Goal: Information Seeking & Learning: Learn about a topic

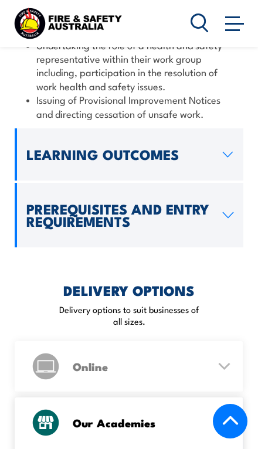
scroll to position [1529, 0]
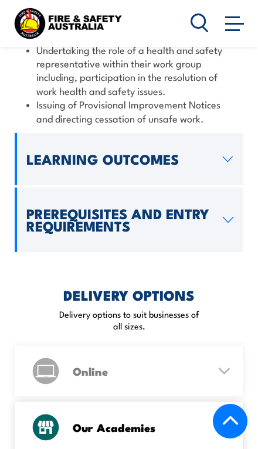
click at [230, 144] on link "Learning Outcomes" at bounding box center [129, 159] width 229 height 52
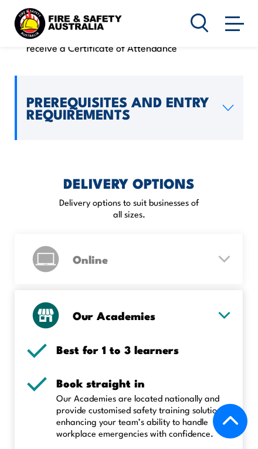
click at [229, 107] on icon at bounding box center [228, 108] width 10 height 5
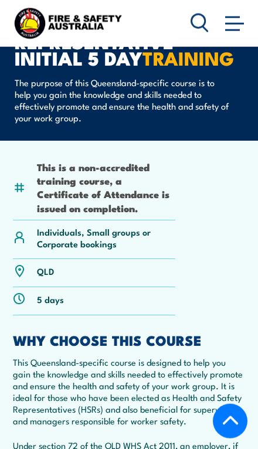
scroll to position [0, 0]
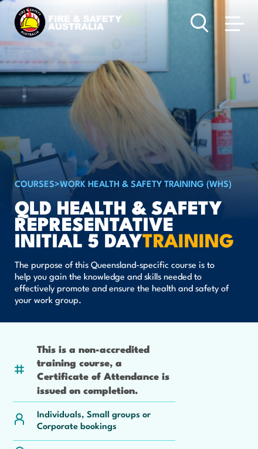
click at [239, 21] on span at bounding box center [234, 22] width 19 height 13
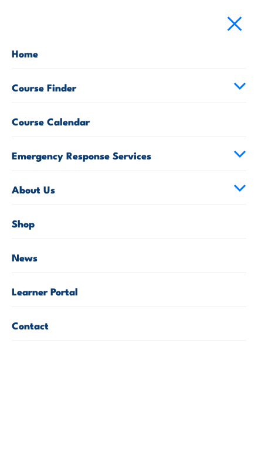
click at [235, 83] on icon at bounding box center [239, 86] width 13 height 8
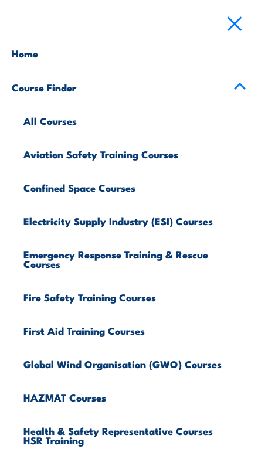
click at [165, 154] on link "Aviation Safety Training Courses" at bounding box center [134, 152] width 223 height 33
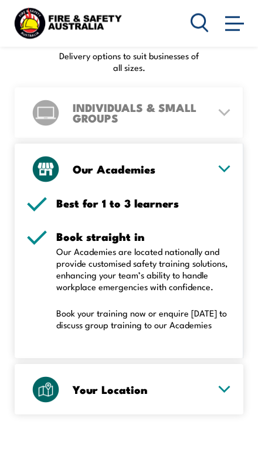
scroll to position [1899, 0]
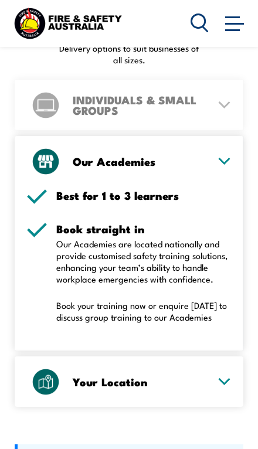
click at [240, 357] on div "Your Location Our training centres Corporate clients receive specialised traini…" at bounding box center [129, 382] width 229 height 50
click at [225, 379] on icon at bounding box center [224, 381] width 11 height 5
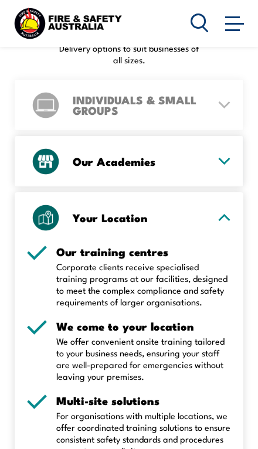
scroll to position [1906, 0]
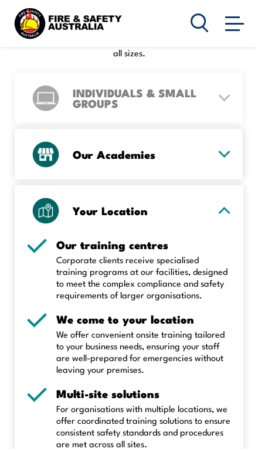
click at [227, 200] on div "Your Location" at bounding box center [128, 210] width 205 height 50
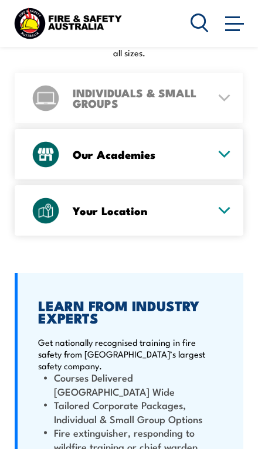
click at [217, 150] on icon at bounding box center [224, 154] width 15 height 8
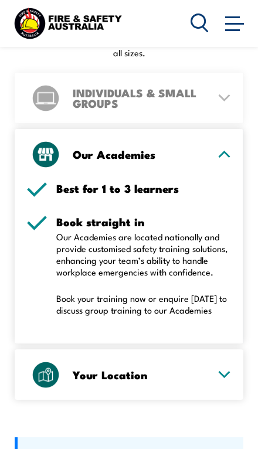
click at [222, 150] on icon at bounding box center [224, 154] width 15 height 8
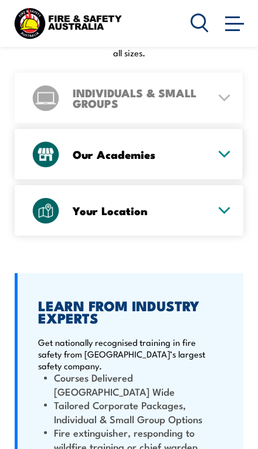
click at [223, 195] on div "Your Location" at bounding box center [128, 210] width 205 height 50
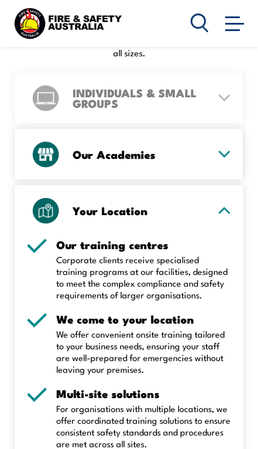
click at [232, 192] on div "Your Location Our training centres Corporate clients receive specialised traini…" at bounding box center [129, 348] width 229 height 326
click at [224, 206] on icon at bounding box center [224, 210] width 15 height 8
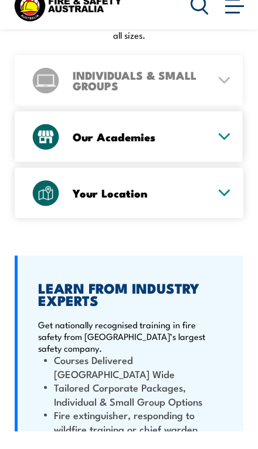
click at [226, 73] on div "INDIVIDUALS & SMALL GROUPS" at bounding box center [128, 98] width 205 height 50
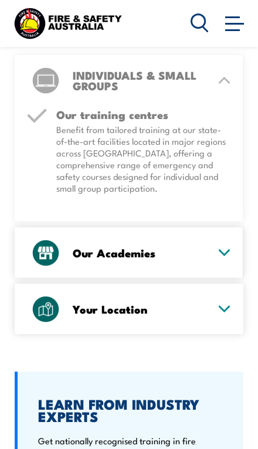
click at [229, 32] on link at bounding box center [234, 22] width 23 height 23
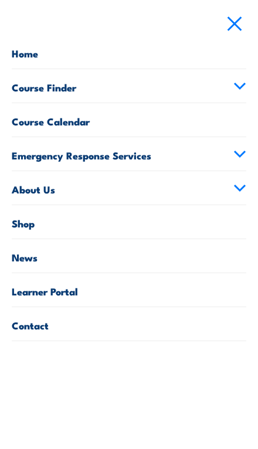
click at [229, 77] on link "Course Finder" at bounding box center [129, 85] width 235 height 33
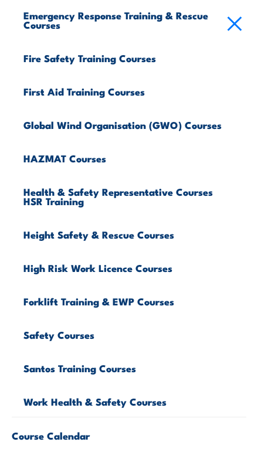
scroll to position [238, 0]
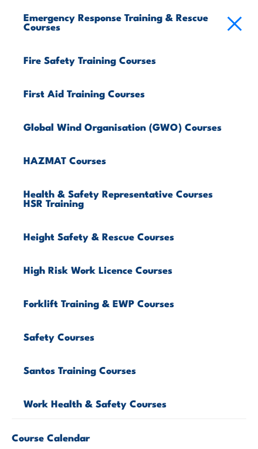
click at [125, 65] on link "Fire Safety Training Courses" at bounding box center [134, 58] width 223 height 33
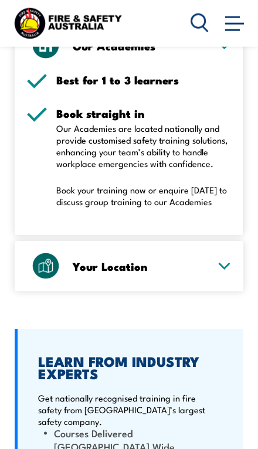
scroll to position [1552, 0]
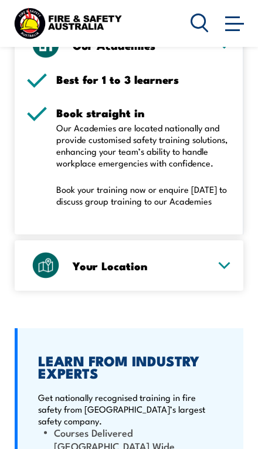
click at [208, 274] on div "Your Location" at bounding box center [128, 265] width 205 height 50
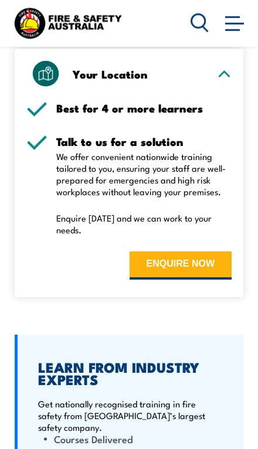
click at [237, 29] on span at bounding box center [234, 22] width 19 height 13
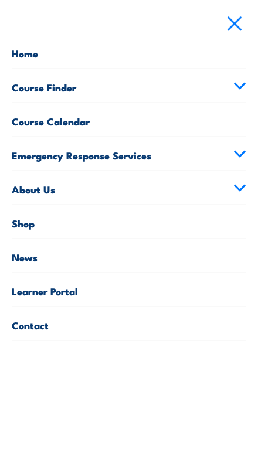
scroll to position [1580, 0]
click at [233, 89] on link "Course Finder" at bounding box center [129, 85] width 235 height 33
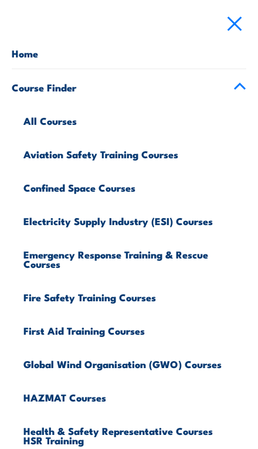
click at [197, 320] on link "First Aid Training Courses" at bounding box center [134, 329] width 223 height 33
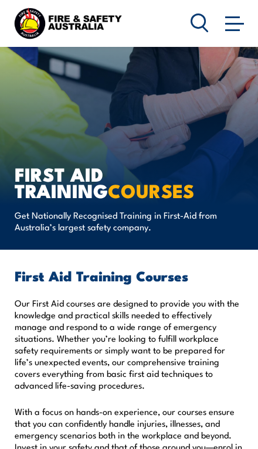
click at [239, 29] on span at bounding box center [234, 22] width 19 height 13
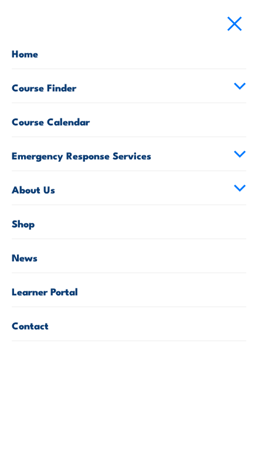
click at [233, 86] on link "Course Finder" at bounding box center [129, 85] width 235 height 33
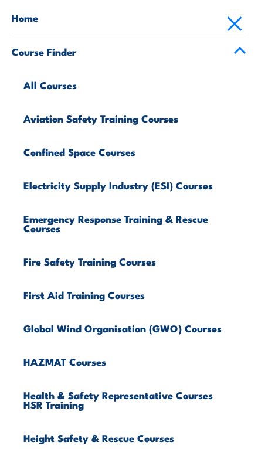
scroll to position [21, 0]
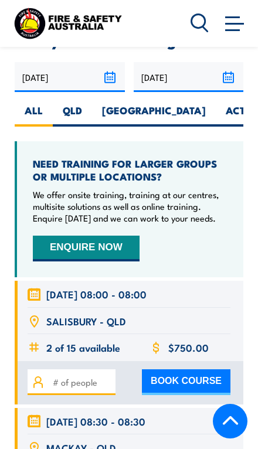
scroll to position [2453, 0]
